Goal: Task Accomplishment & Management: Use online tool/utility

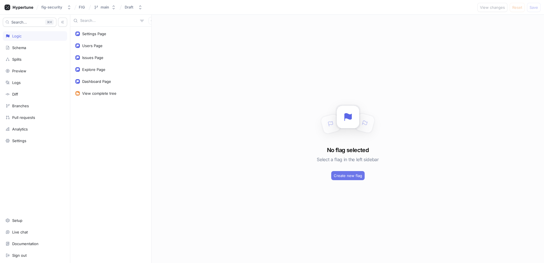
click at [347, 175] on span "Create new flag" at bounding box center [348, 175] width 28 height 3
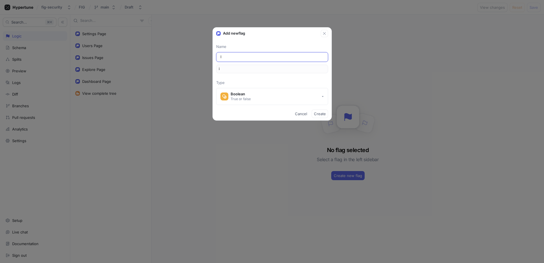
type input "Is"
type input "is"
type input "Iss"
type input "iss"
type input "Issu"
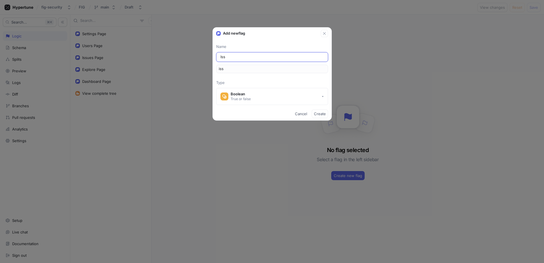
type input "issu"
type input "Issue"
type input "issue"
type input "Issues"
type input "issues"
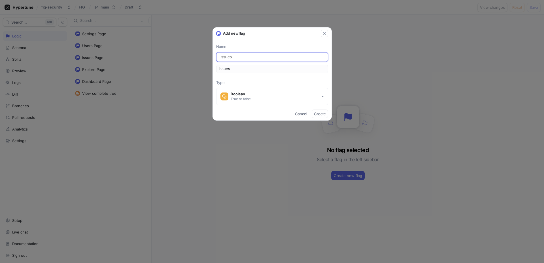
type input "Issues A"
type input "issuesA"
type input "Issues Ac"
type input "issuesAc"
type input "Issues Act"
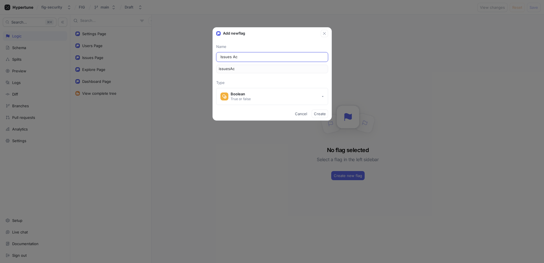
type input "issuesAct"
type input "Issues Acti"
type input "issuesActi"
type input "Issues Actio"
type input "issuesActio"
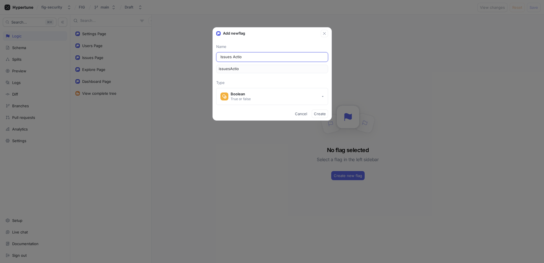
type input "Issues Action"
type input "issuesAction"
type input "Issues Actions"
type input "issuesActions"
type input "Issues Actions"
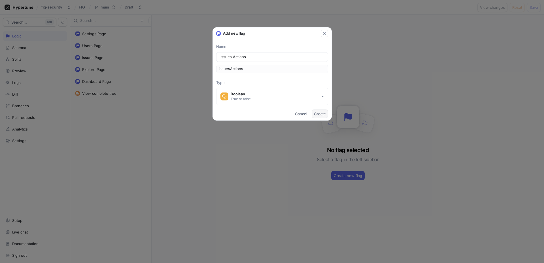
click at [319, 114] on span "Create" at bounding box center [320, 113] width 12 height 3
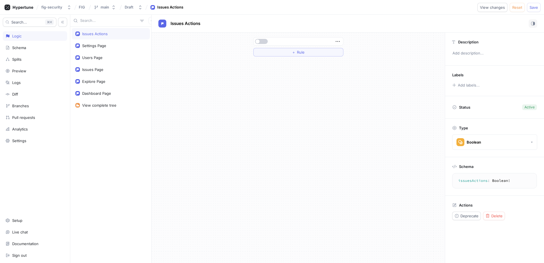
click at [259, 41] on span "button" at bounding box center [257, 41] width 4 height 4
click at [281, 49] on button "＋ Rule" at bounding box center [298, 52] width 90 height 8
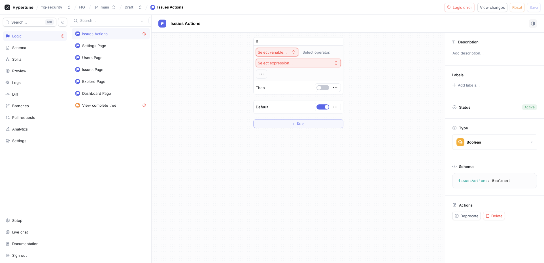
click at [88, 35] on div "Issues Actions" at bounding box center [94, 33] width 25 height 5
click at [281, 48] on div "Select variable... Select operator... Select expression..." at bounding box center [297, 63] width 89 height 35
click at [283, 51] on div "Select variable..." at bounding box center [272, 52] width 29 height 5
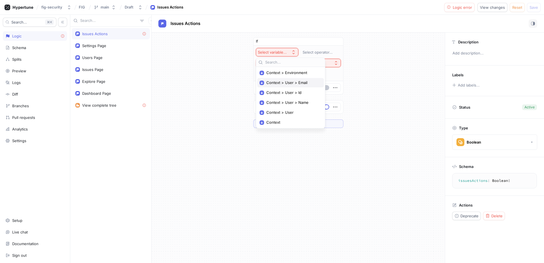
click at [279, 84] on span "Context > User > Email" at bounding box center [292, 82] width 52 height 5
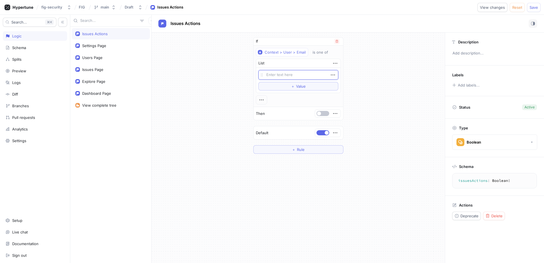
type textarea "x"
type textarea "s"
type textarea "x"
type textarea "su"
type textarea "x"
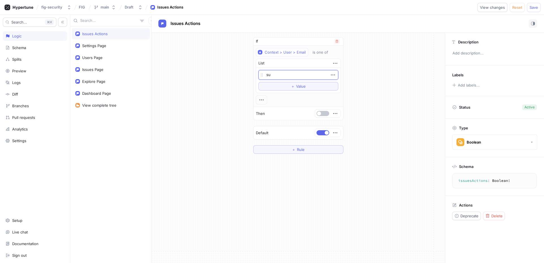
type textarea "sur"
type textarea "x"
type textarea "suren"
type textarea "x"
type textarea "suren@f"
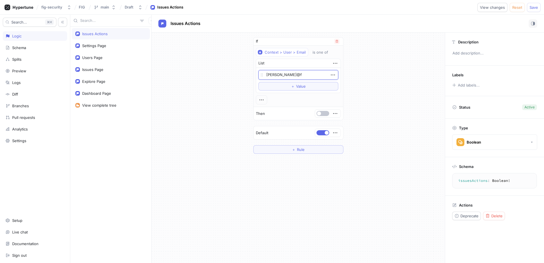
type textarea "x"
type textarea "suren@fif"
type textarea "x"
type textarea "suren@fift"
type textarea "x"
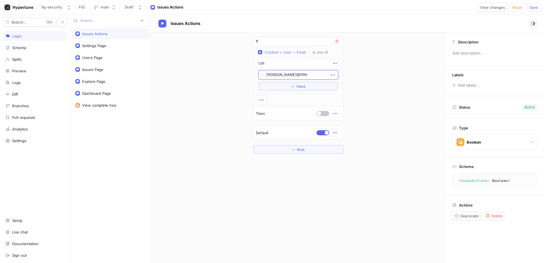
type textarea "suren@fift"
type textarea "x"
type textarea "suren@fif"
type textarea "x"
type textarea "suren@fi"
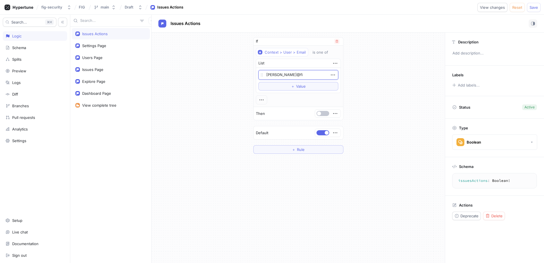
type textarea "x"
type textarea "suren@f"
type textarea "x"
type textarea "suren@"
type textarea "x"
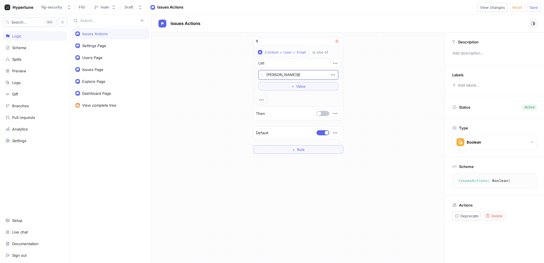
type textarea "suren@f"
type textarea "x"
type textarea "suren@fi"
type textarea "x"
type textarea "suren@fig"
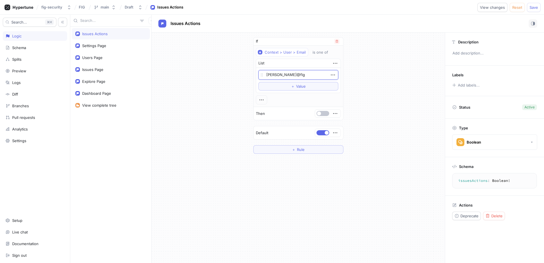
type textarea "x"
type textarea "suren@fig."
type textarea "x"
type textarea "suren@fig.s"
type textarea "x"
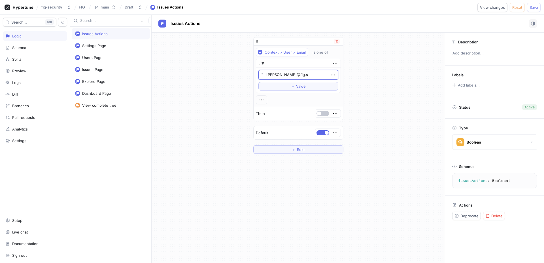
type textarea "suren@fig.se"
type textarea "x"
type textarea "suren@fig.sec"
type textarea "x"
type textarea "suren@fig.secu"
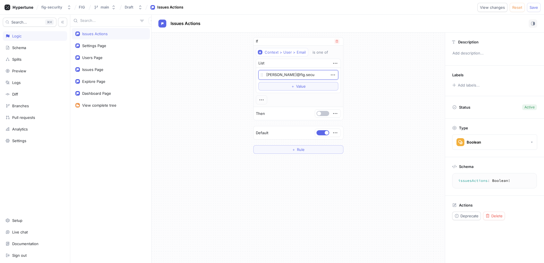
type textarea "x"
type textarea "suren@fig.secur"
type textarea "x"
type textarea "suren@fig.securi"
type textarea "x"
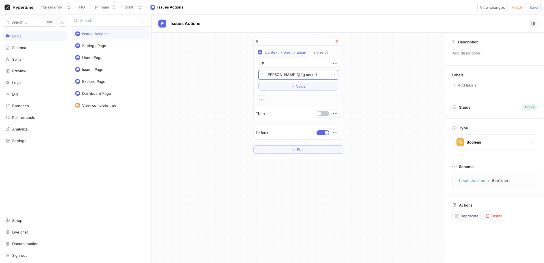
type textarea "suren@fig.securit"
type textarea "x"
type textarea "[PERSON_NAME][EMAIL_ADDRESS][DOMAIN_NAME]"
type textarea "x"
type textarea "surena@fig.security"
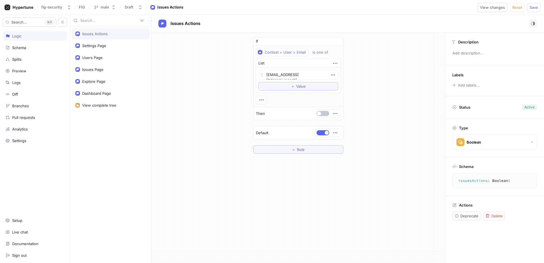
click at [154, 162] on div "If Context > User > Email is one of List surena@fig.security To pick up a dragg…" at bounding box center [298, 148] width 293 height 230
click at [291, 191] on div "If Context > User > Email is one of List surena@fig.security To pick up a dragg…" at bounding box center [298, 148] width 293 height 230
click at [267, 150] on button "＋ Rule" at bounding box center [298, 149] width 90 height 8
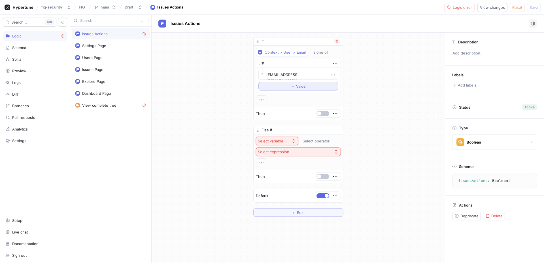
click at [292, 89] on button "＋ Value" at bounding box center [298, 86] width 80 height 8
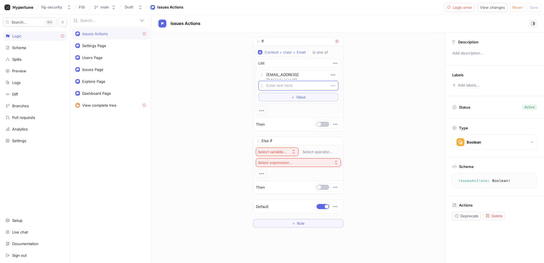
click at [330, 86] on icon "button" at bounding box center [333, 85] width 6 height 6
click at [330, 99] on div "Delete" at bounding box center [353, 96] width 48 height 10
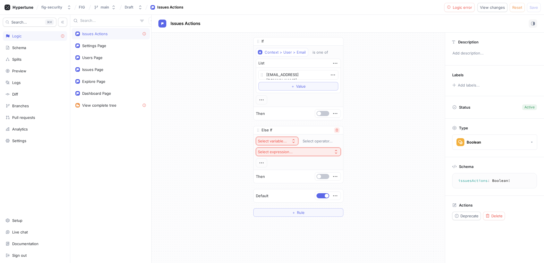
click at [335, 131] on icon "button" at bounding box center [336, 130] width 3 height 3
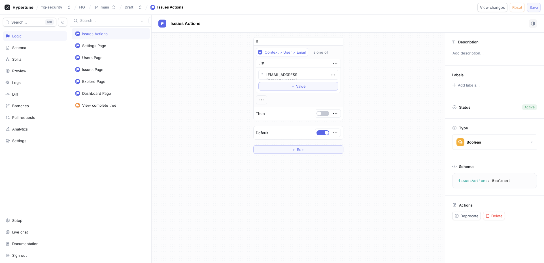
click at [530, 6] on span "Save" at bounding box center [533, 7] width 8 height 3
click at [176, 23] on span "Issues Actions" at bounding box center [185, 23] width 30 height 5
click at [474, 182] on textarea "issuesActions: Boolean!" at bounding box center [495, 180] width 80 height 10
click at [474, 183] on textarea "issuesActions: Boolean!" at bounding box center [495, 180] width 80 height 10
click at [334, 75] on icon "button" at bounding box center [333, 74] width 4 height 1
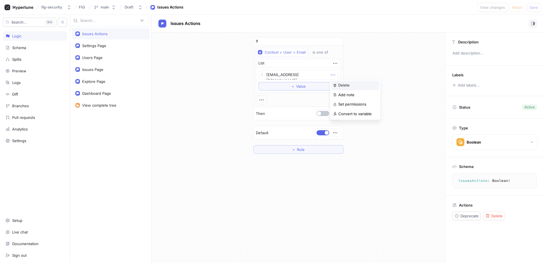
click at [335, 84] on img at bounding box center [334, 85] width 3 height 3
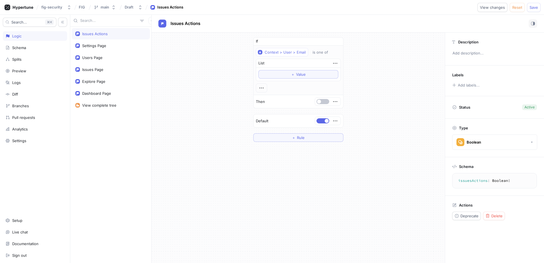
click at [384, 58] on div "If Context > User > Email is one of List ＋ Value Then Default ＋ Rule" at bounding box center [298, 90] width 293 height 114
click at [530, 10] on button "Save" at bounding box center [534, 7] width 14 height 9
click at [325, 122] on span "button" at bounding box center [327, 121] width 4 height 4
click at [536, 8] on span "Save" at bounding box center [533, 7] width 8 height 3
click at [276, 65] on div "List" at bounding box center [298, 63] width 84 height 9
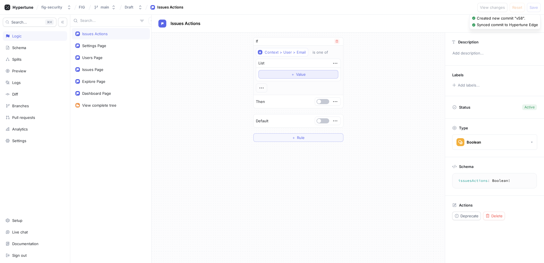
click at [279, 71] on button "＋ Value" at bounding box center [298, 74] width 80 height 8
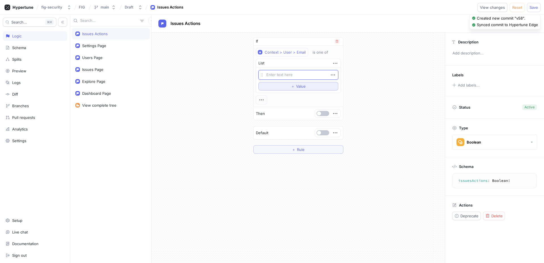
type textarea "x"
type textarea "s"
type textarea "x"
type textarea "su"
type textarea "x"
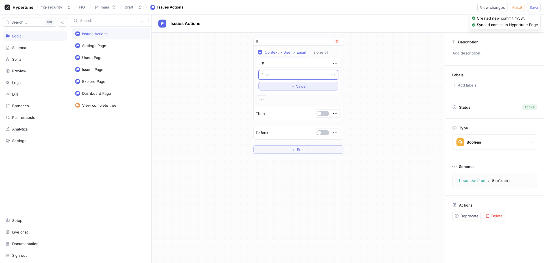
type textarea "sur"
type textarea "x"
type textarea "suren"
type textarea "x"
type textarea "surena"
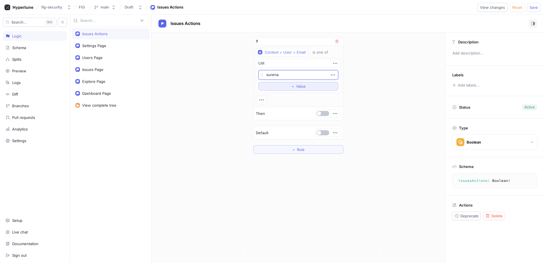
type textarea "x"
type textarea "surena@"
type textarea "x"
type textarea "surena@f"
type textarea "x"
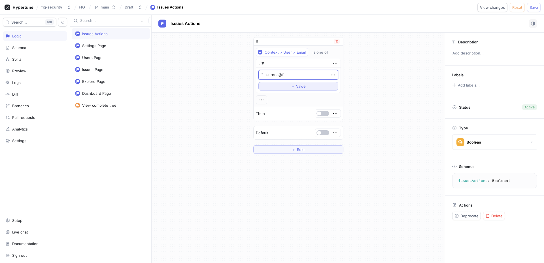
type textarea "surena@fi"
type textarea "x"
type textarea "surena@fif"
type textarea "x"
type textarea "surena@fi"
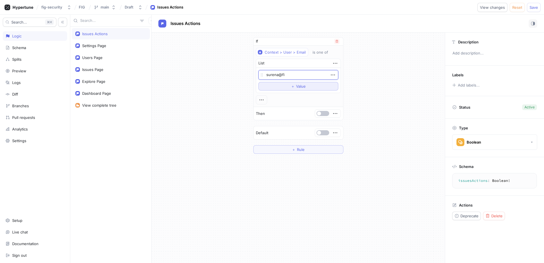
type textarea "x"
type textarea "surena@fig"
type textarea "x"
type textarea "surena@fig."
type textarea "x"
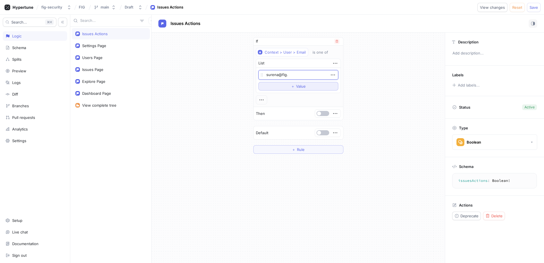
type textarea "surena@fig.s"
type textarea "x"
type textarea "surena@fig.sec"
type textarea "x"
type textarea "surena@fig.secur"
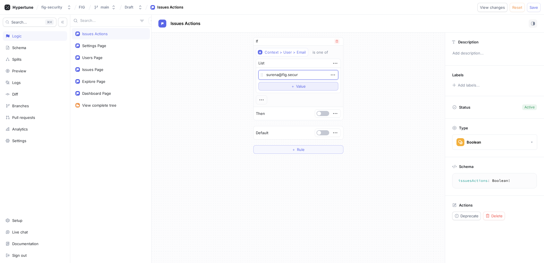
type textarea "x"
type textarea "surena@fig.securi"
type textarea "x"
type textarea "surena@fig.securit"
type textarea "x"
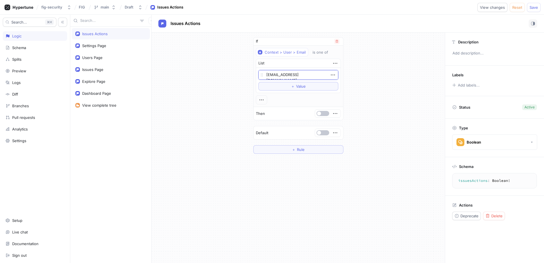
type textarea "surena@fig.security"
click at [329, 112] on div at bounding box center [323, 113] width 14 height 5
click at [325, 112] on button "button" at bounding box center [322, 113] width 13 height 5
click at [533, 6] on span "Save" at bounding box center [533, 7] width 8 height 3
click at [404, 85] on div "If Context > User > Email is one of List surena@fig.security To pick up a dragg…" at bounding box center [298, 95] width 293 height 125
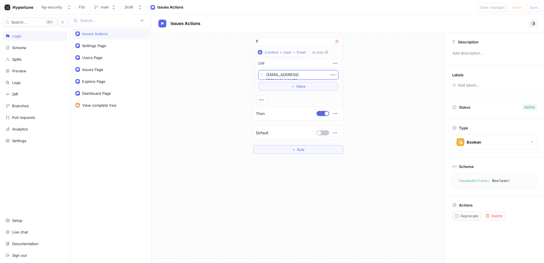
click at [274, 76] on textarea "surena@fig.security" at bounding box center [298, 75] width 80 height 10
click at [243, 84] on div "If Context > User > Email is one of List surena@fig.security To pick up a dragg…" at bounding box center [298, 95] width 293 height 125
click at [279, 78] on textarea "surena@fig.security" at bounding box center [298, 75] width 80 height 10
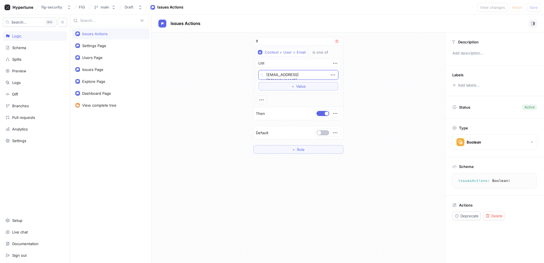
click at [278, 76] on textarea "surena@fig.security" at bounding box center [298, 75] width 80 height 10
type textarea "x"
type textarea "[PERSON_NAME][EMAIL_ADDRESS][DOMAIN_NAME]"
click at [538, 7] on span "Save" at bounding box center [533, 7] width 8 height 3
click at [103, 5] on div "main" at bounding box center [105, 7] width 8 height 5
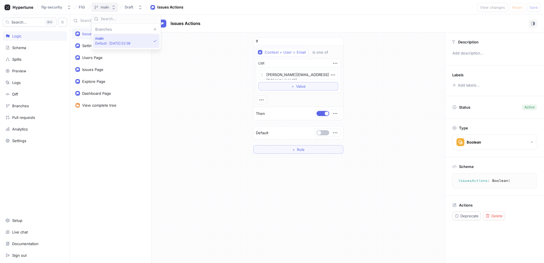
click at [106, 8] on div "main" at bounding box center [105, 7] width 8 height 5
click at [99, 37] on div "Issues Actions" at bounding box center [111, 33] width 78 height 11
click at [338, 62] on div "List" at bounding box center [298, 63] width 84 height 9
click at [335, 61] on icon "button" at bounding box center [335, 63] width 6 height 6
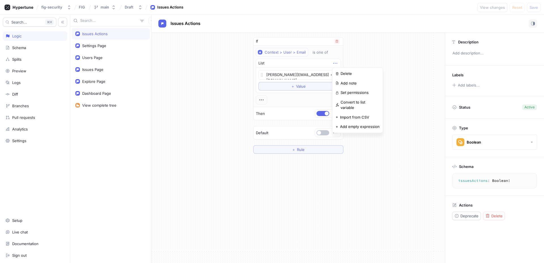
click at [329, 61] on div "List" at bounding box center [298, 63] width 84 height 9
click at [323, 51] on div "is one of" at bounding box center [320, 52] width 16 height 5
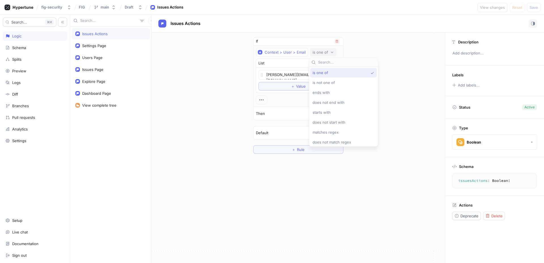
click at [323, 51] on div "is one of" at bounding box center [320, 52] width 16 height 5
click at [289, 48] on button "Context > User > Email" at bounding box center [282, 52] width 52 height 8
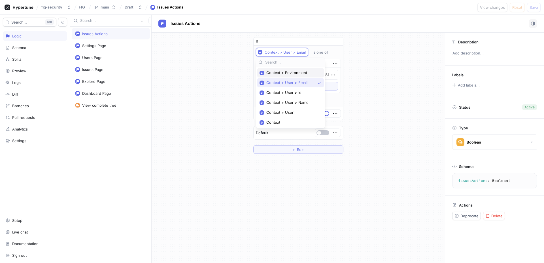
click at [269, 74] on span "Context > Environment" at bounding box center [292, 72] width 52 height 5
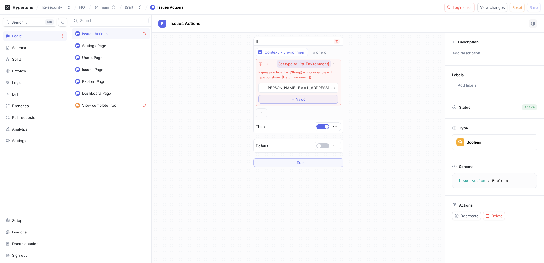
click at [296, 64] on span "Set type to List[Environment]" at bounding box center [303, 64] width 51 height 4
type textarea "x"
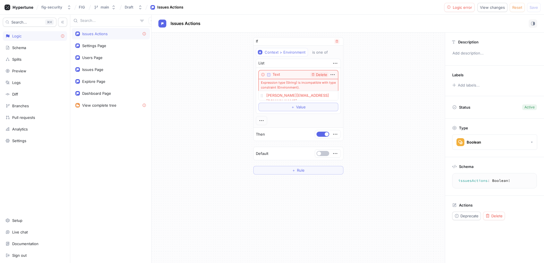
click at [366, 83] on div "If Context > Environment is one of List Text Delete Expression type (String) is…" at bounding box center [298, 106] width 293 height 146
click at [321, 78] on div "Text Delete" at bounding box center [298, 74] width 80 height 9
click at [318, 74] on span "Delete" at bounding box center [321, 75] width 11 height 4
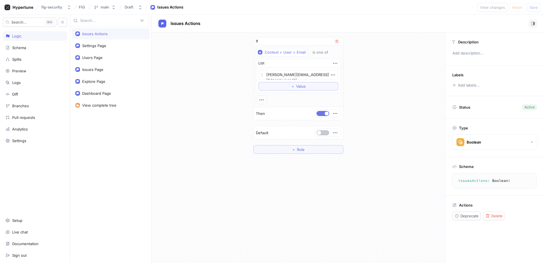
click at [320, 113] on button "button" at bounding box center [322, 113] width 13 height 5
click at [527, 6] on button "Save" at bounding box center [534, 7] width 14 height 9
type textarea "x"
